Goal: Task Accomplishment & Management: Manage account settings

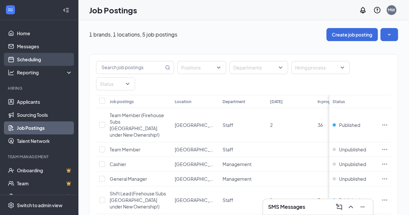
click at [23, 60] on link "Scheduling" at bounding box center [45, 59] width 56 height 13
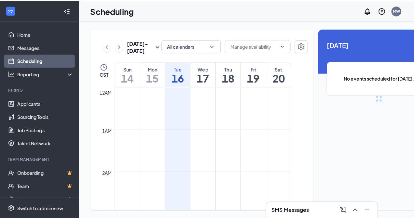
scroll to position [320, 0]
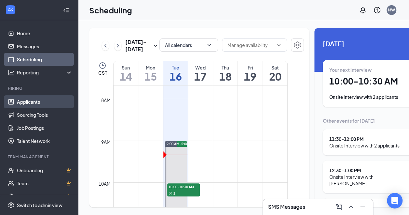
click at [36, 100] on link "Applicants" at bounding box center [45, 101] width 56 height 13
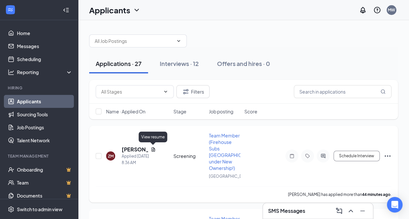
click at [153, 148] on icon "Document" at bounding box center [153, 149] width 5 height 5
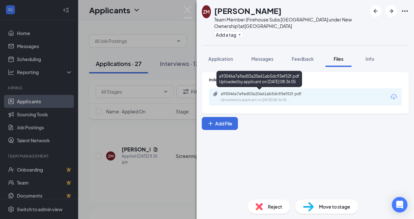
click at [271, 98] on div "Uploaded by applicant on [DATE] 08:36:05" at bounding box center [270, 100] width 98 height 5
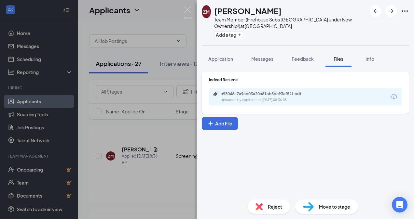
click at [318, 207] on div "Move to stage" at bounding box center [326, 207] width 63 height 14
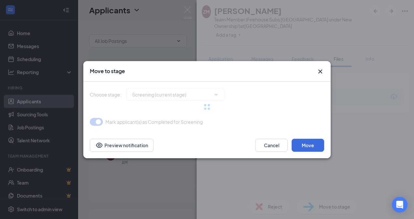
type input "Onsite Interview (next stage)"
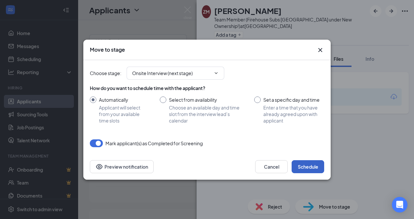
click at [302, 164] on button "Schedule" at bounding box center [308, 166] width 33 height 13
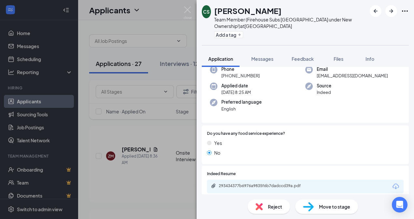
scroll to position [38, 0]
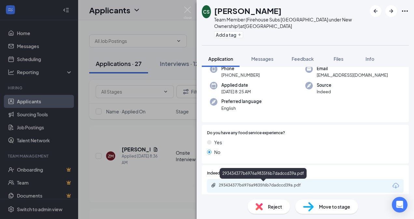
click at [253, 185] on div "293434377b6976a9835f6b7dadccd39a.pdf" at bounding box center [264, 185] width 91 height 5
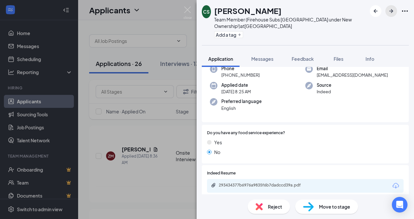
click at [395, 12] on icon "ArrowRight" at bounding box center [391, 11] width 8 height 8
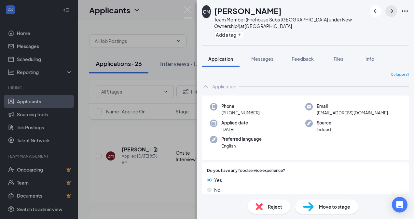
click at [395, 12] on icon "ArrowRight" at bounding box center [391, 11] width 8 height 8
